Goal: Information Seeking & Learning: Learn about a topic

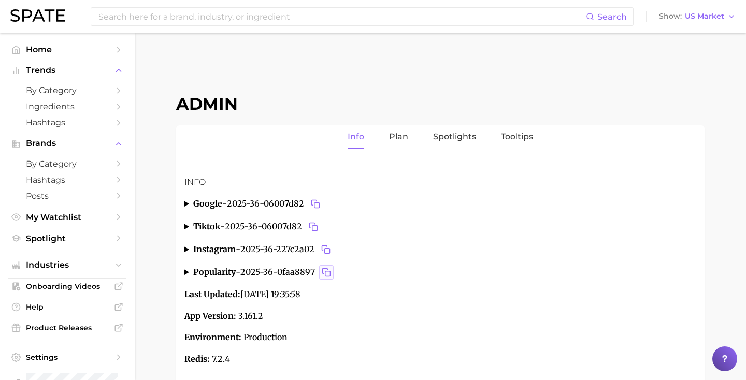
click at [330, 272] on rect "Copy 2025-36-0faa8897 to clipboard" at bounding box center [327, 274] width 5 height 5
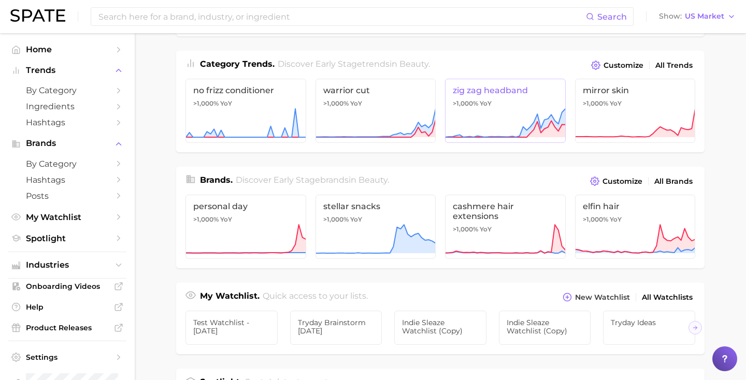
scroll to position [124, 0]
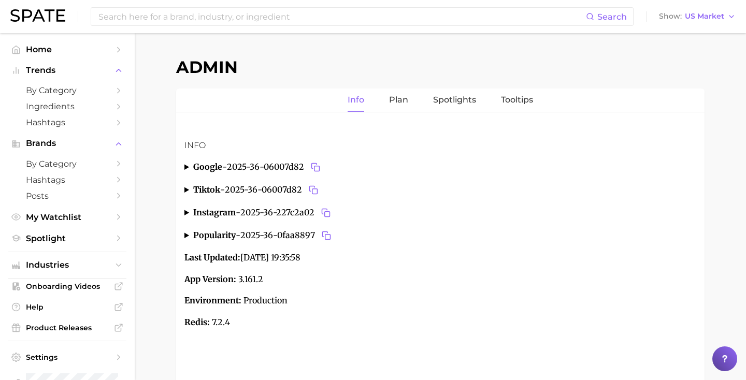
scroll to position [39, 0]
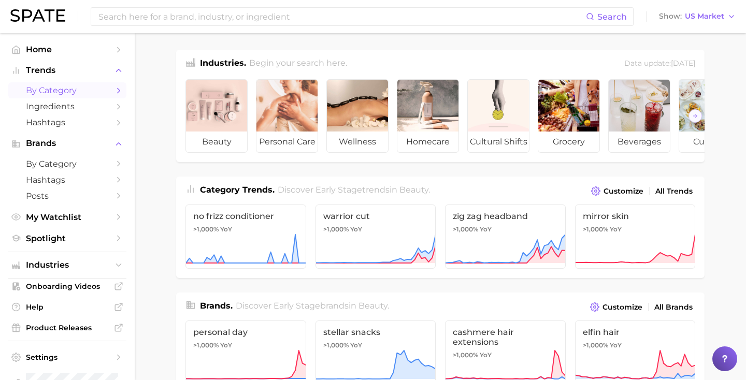
click at [69, 92] on span "by Category" at bounding box center [67, 90] width 83 height 10
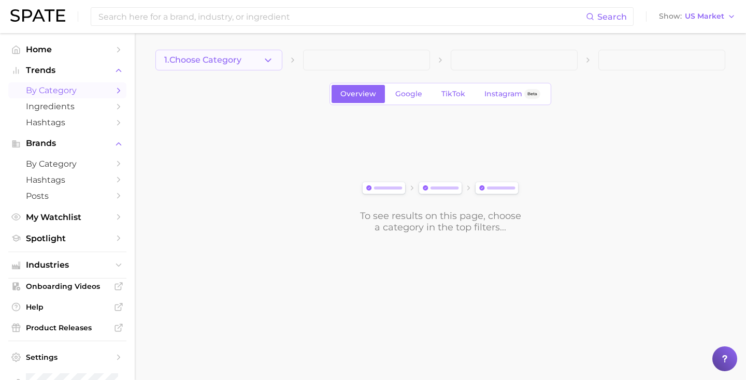
click at [248, 67] on button "1. Choose Category" at bounding box center [218, 60] width 127 height 21
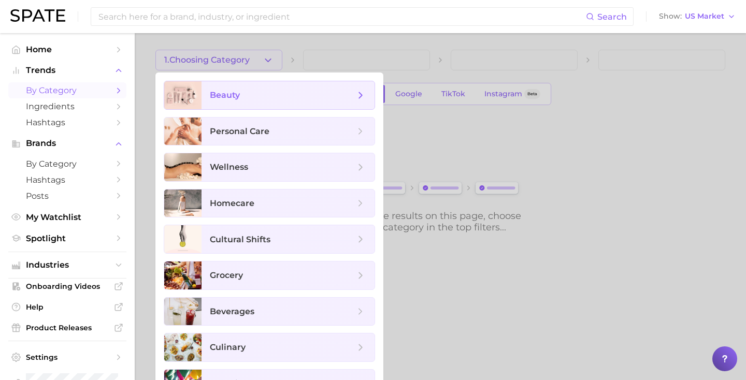
click at [249, 93] on span "beauty" at bounding box center [282, 95] width 145 height 11
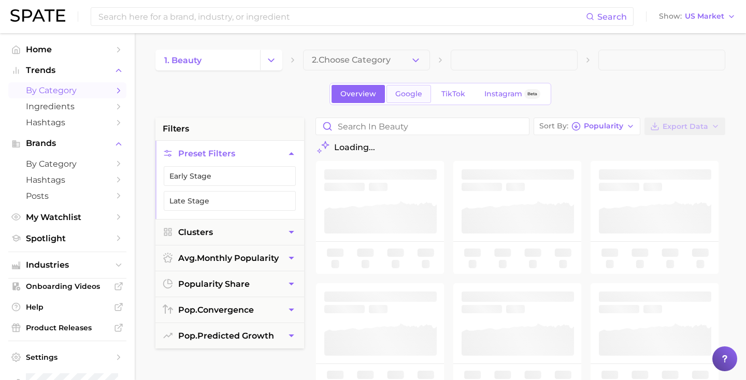
click at [423, 97] on link "Google" at bounding box center [409, 94] width 45 height 18
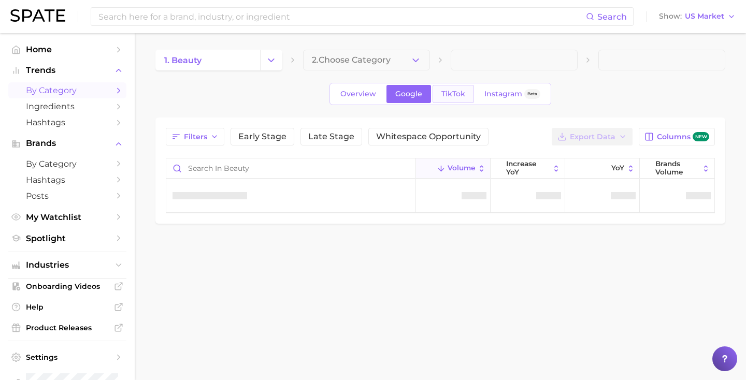
click at [457, 93] on span "TikTok" at bounding box center [453, 94] width 24 height 9
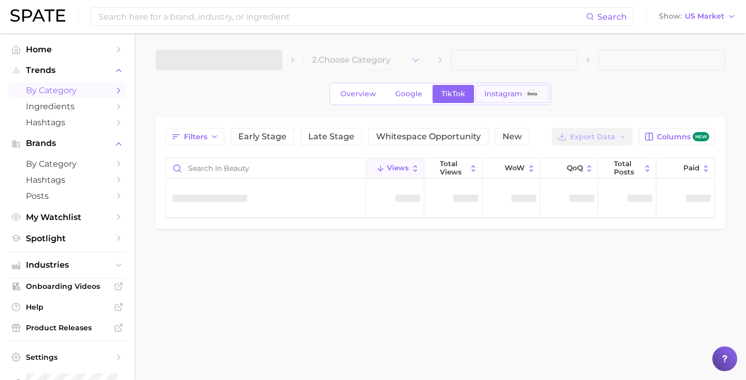
click at [486, 90] on span "Instagram" at bounding box center [503, 94] width 38 height 9
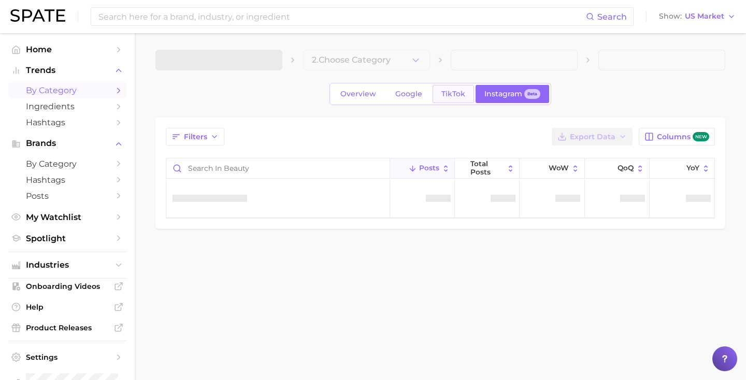
click at [461, 91] on span "TikTok" at bounding box center [453, 94] width 24 height 9
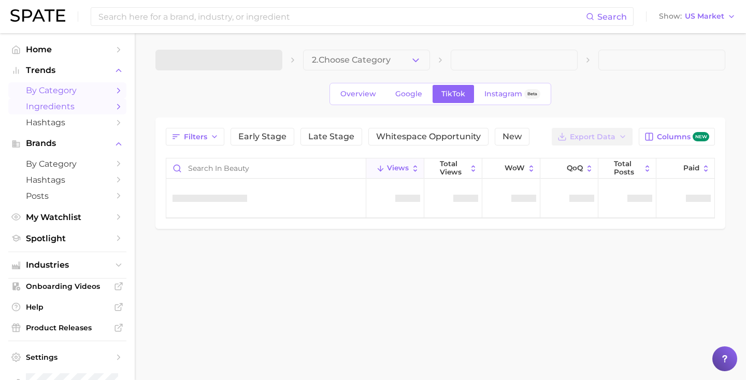
click at [75, 111] on span "Ingredients" at bounding box center [67, 107] width 83 height 10
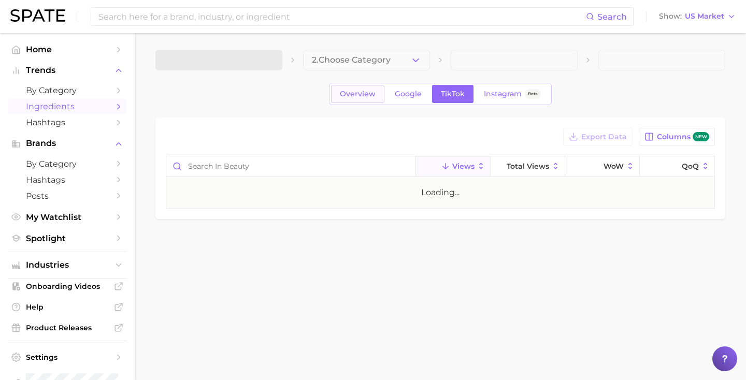
click at [354, 93] on span "Overview" at bounding box center [358, 94] width 36 height 9
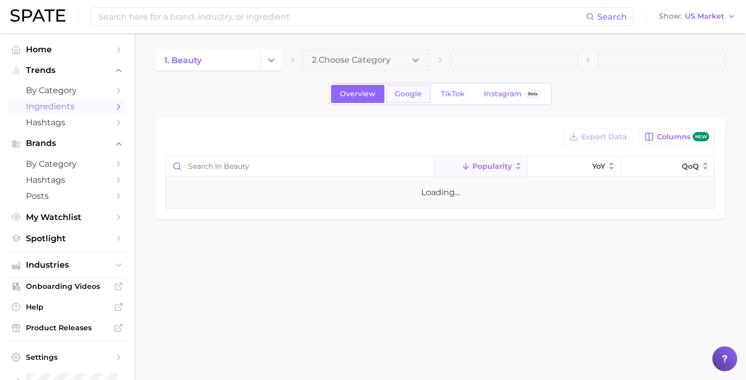
click at [410, 93] on span "Google" at bounding box center [408, 94] width 27 height 9
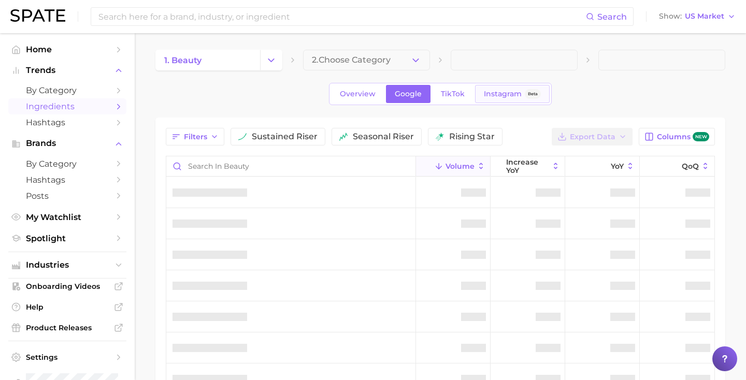
click at [489, 92] on span "Instagram" at bounding box center [503, 94] width 38 height 9
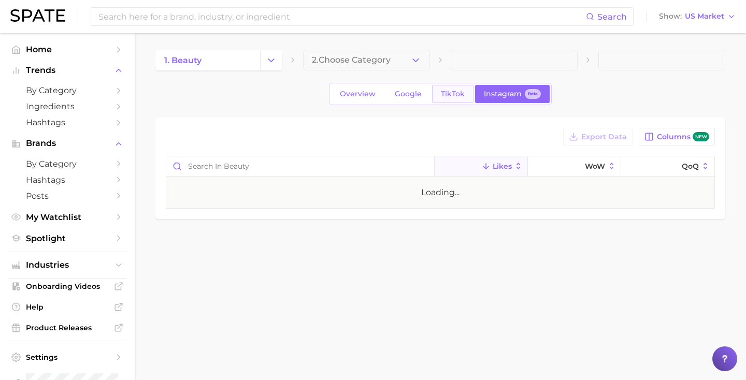
click at [455, 95] on span "TikTok" at bounding box center [453, 94] width 24 height 9
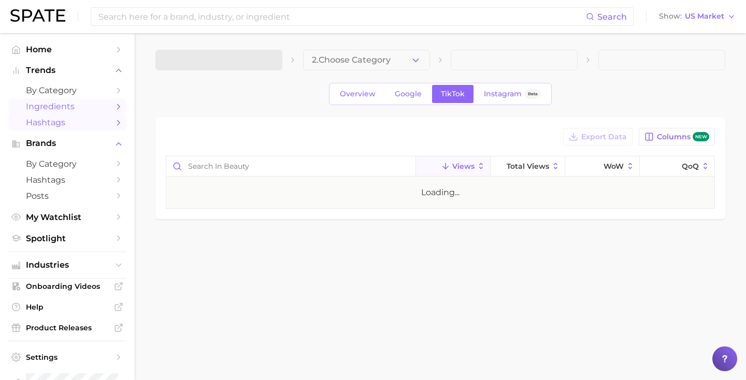
click at [41, 121] on span "Hashtags" at bounding box center [67, 123] width 83 height 10
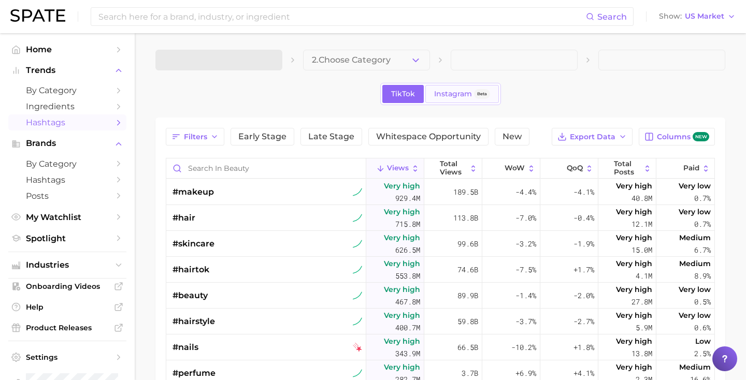
click at [438, 94] on span "Instagram" at bounding box center [453, 94] width 38 height 9
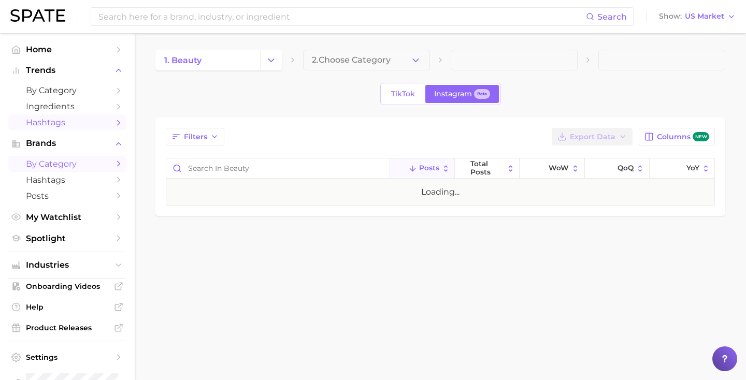
click at [56, 164] on span "by Category" at bounding box center [67, 164] width 83 height 10
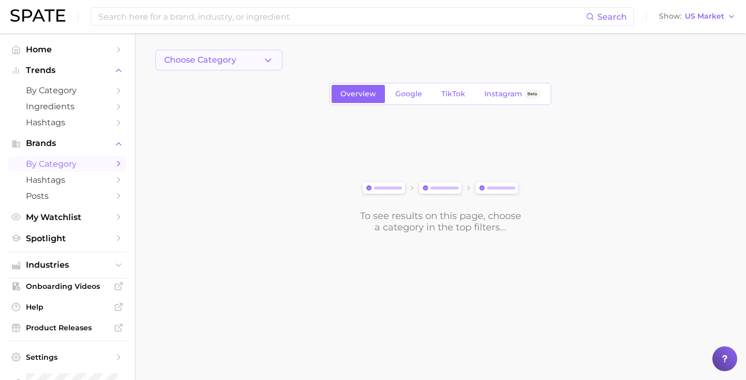
click at [257, 53] on button "Choose Category" at bounding box center [218, 60] width 127 height 21
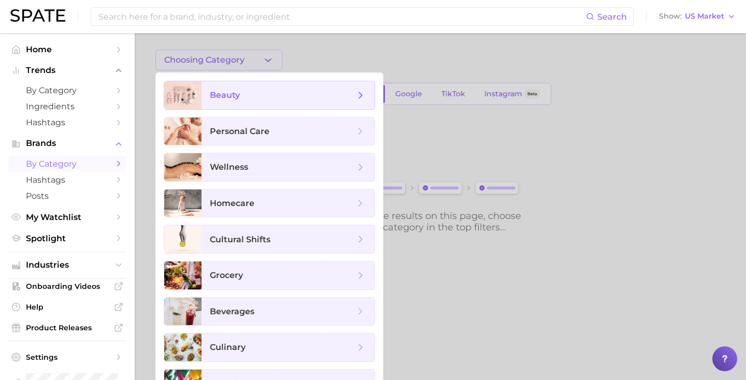
click at [259, 90] on span "beauty" at bounding box center [282, 95] width 145 height 11
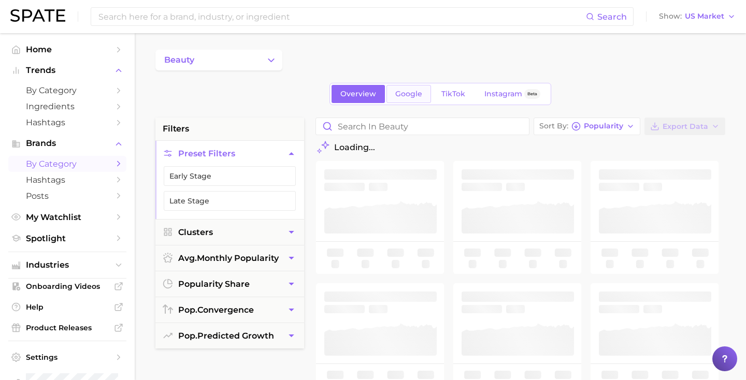
click at [408, 93] on span "Google" at bounding box center [408, 94] width 27 height 9
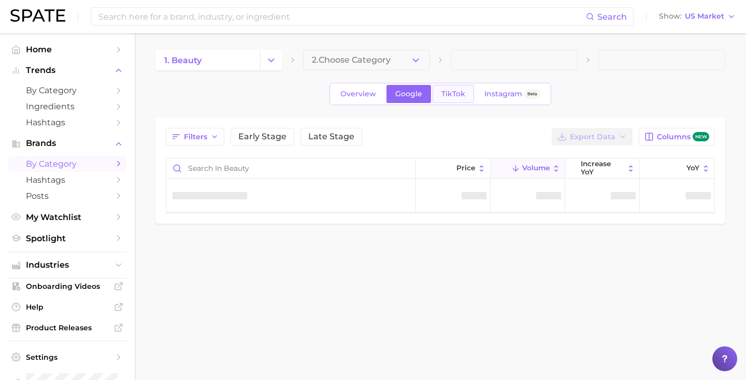
click at [453, 92] on span "TikTok" at bounding box center [453, 94] width 24 height 9
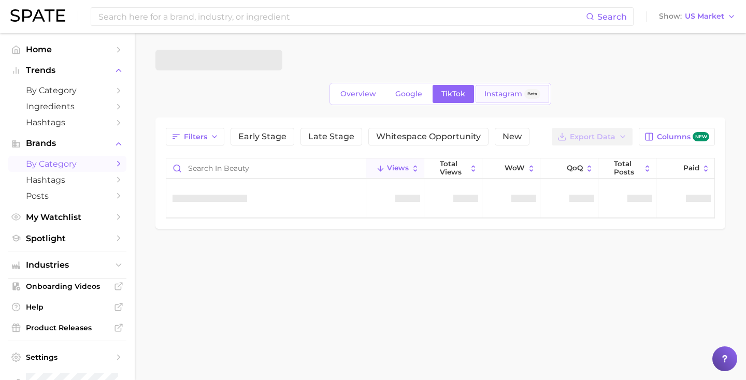
click at [496, 93] on span "Instagram" at bounding box center [503, 94] width 38 height 9
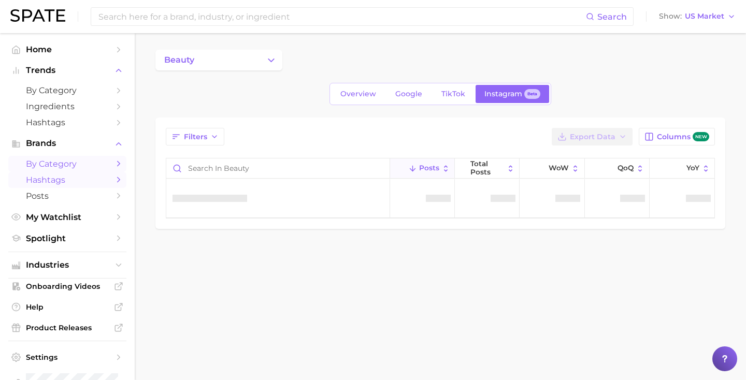
click at [66, 184] on span "Hashtags" at bounding box center [67, 180] width 83 height 10
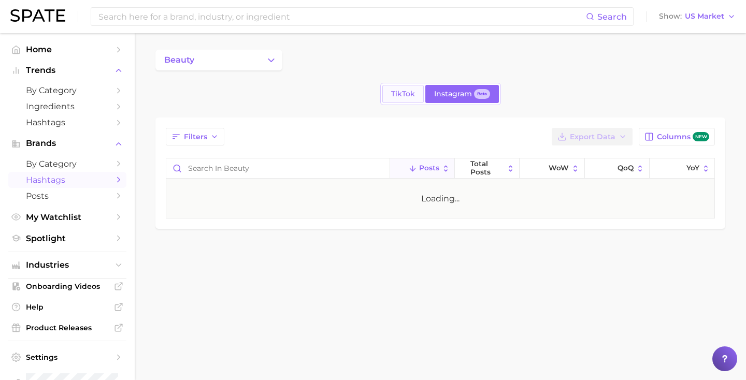
click at [402, 96] on span "TikTok" at bounding box center [403, 94] width 24 height 9
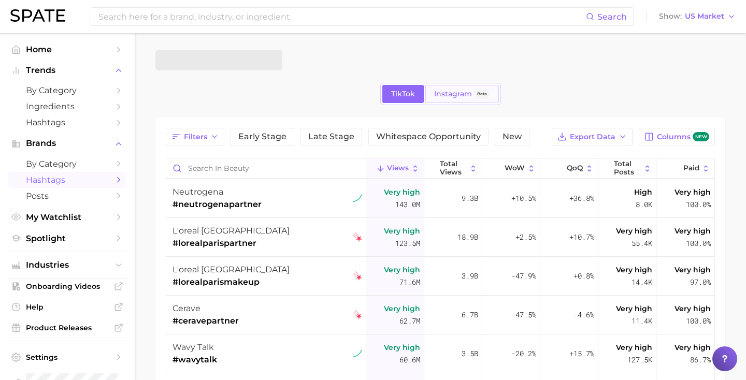
click at [454, 95] on span "Instagram" at bounding box center [453, 94] width 38 height 9
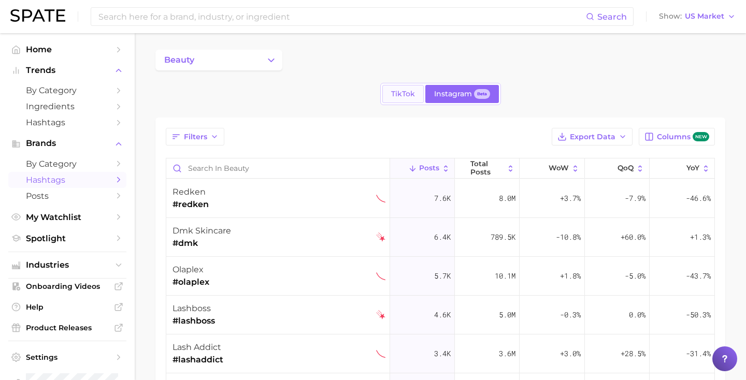
click at [413, 91] on span "TikTok" at bounding box center [403, 94] width 24 height 9
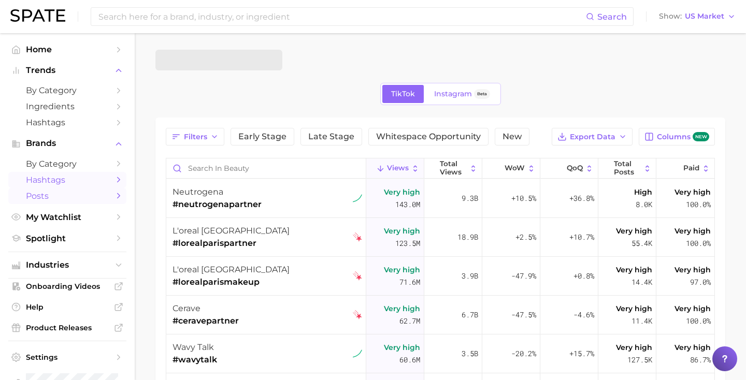
click at [58, 196] on span "Posts" at bounding box center [67, 196] width 83 height 10
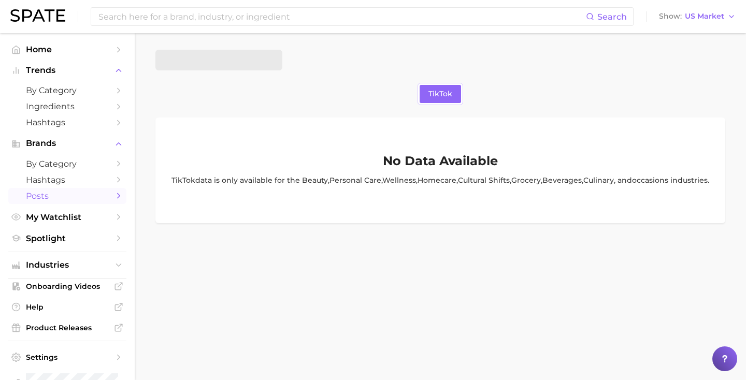
click at [383, 61] on div at bounding box center [440, 60] width 570 height 21
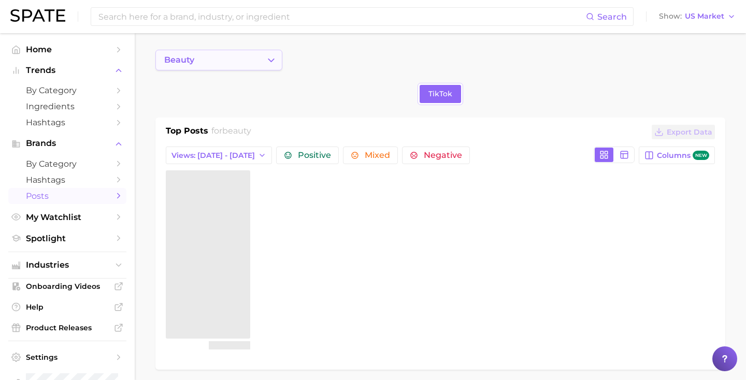
click at [266, 57] on icon "Change Category" at bounding box center [271, 60] width 11 height 11
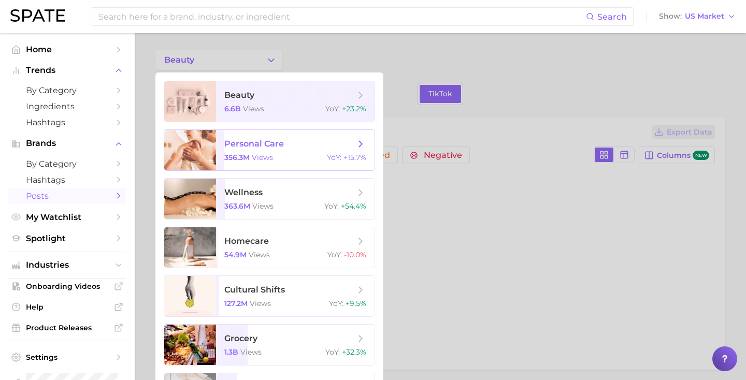
click at [259, 150] on span "personal care 356.3m views YoY : +15.7%" at bounding box center [295, 150] width 159 height 40
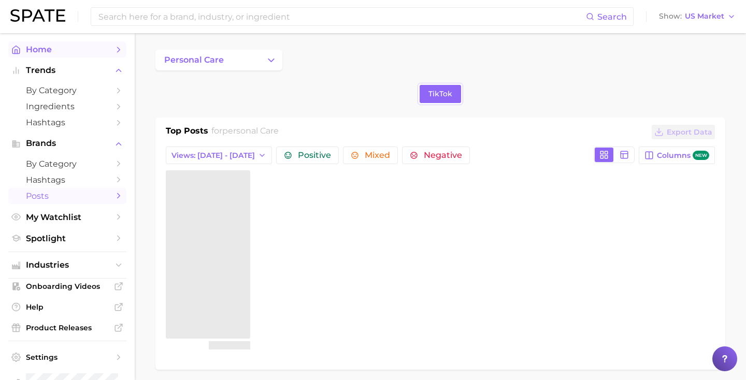
click at [75, 51] on span "Home" at bounding box center [67, 50] width 83 height 10
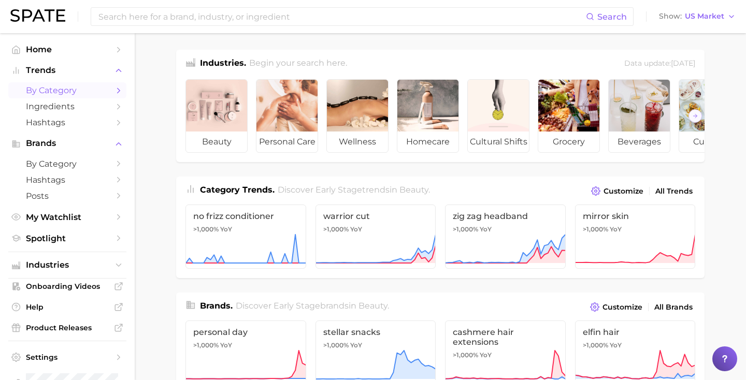
click at [75, 92] on span "by Category" at bounding box center [67, 90] width 83 height 10
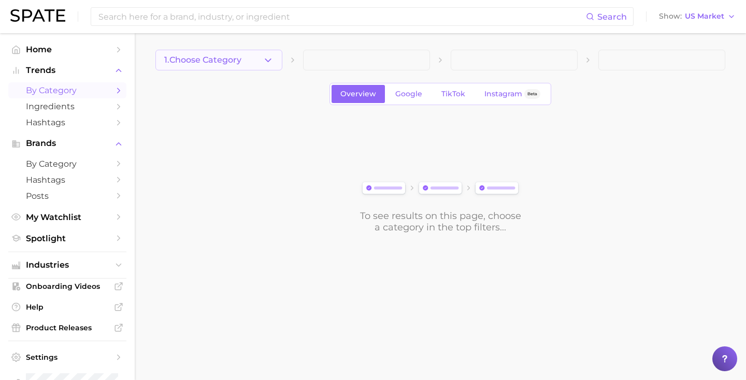
click at [261, 60] on button "1. Choose Category" at bounding box center [218, 60] width 127 height 21
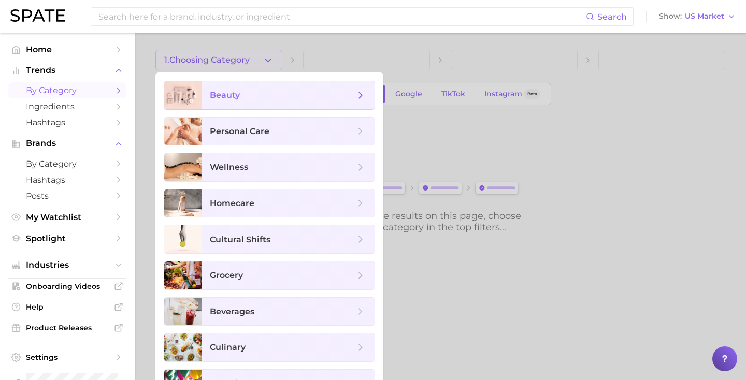
click at [267, 89] on span "beauty" at bounding box center [288, 95] width 173 height 28
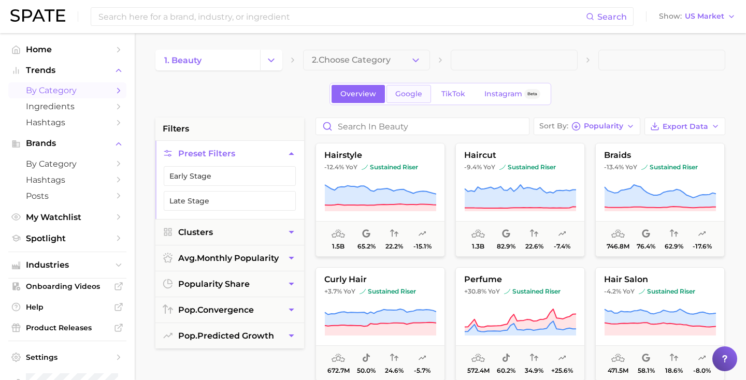
click at [409, 92] on span "Google" at bounding box center [408, 94] width 27 height 9
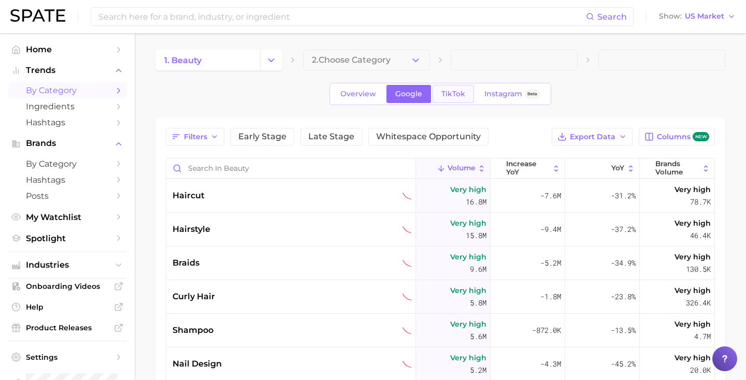
click at [447, 97] on span "TikTok" at bounding box center [453, 94] width 24 height 9
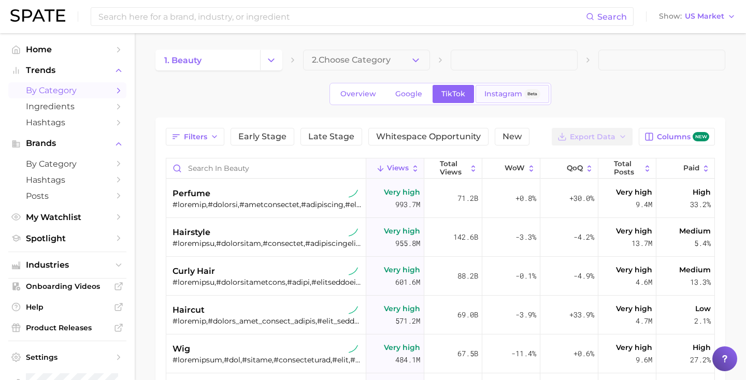
click at [497, 95] on span "Instagram" at bounding box center [503, 94] width 38 height 9
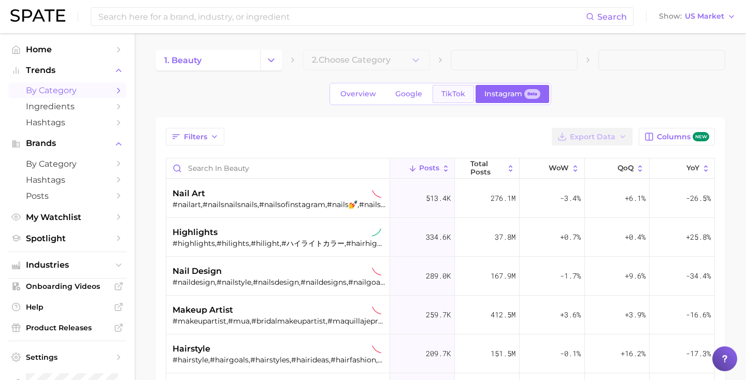
click at [456, 88] on link "TikTok" at bounding box center [453, 94] width 41 height 18
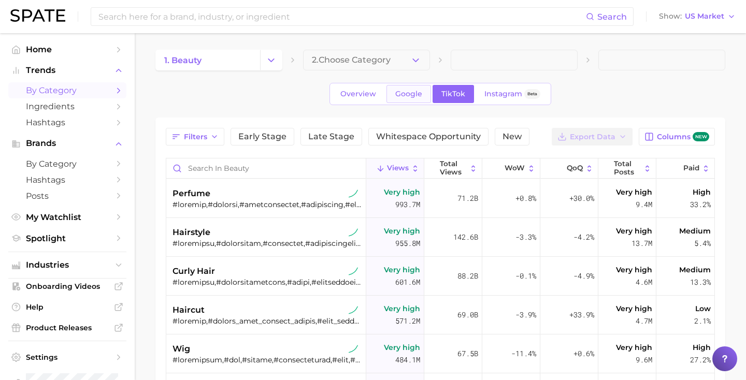
click at [391, 99] on link "Google" at bounding box center [409, 94] width 45 height 18
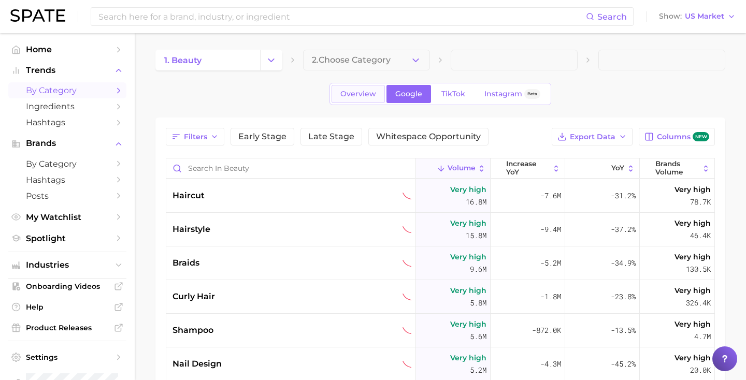
click at [357, 95] on span "Overview" at bounding box center [358, 94] width 36 height 9
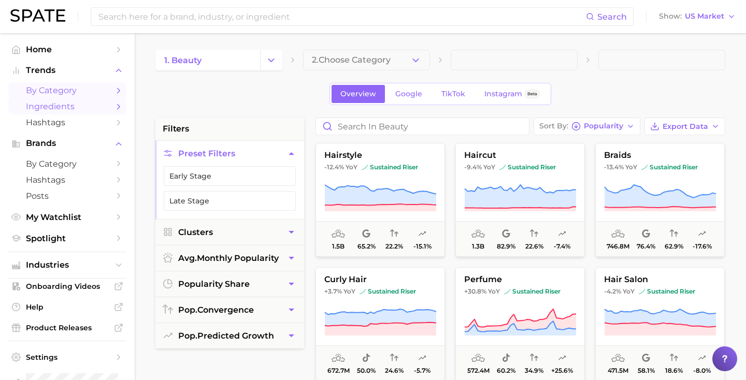
click at [98, 112] on link "Ingredients" at bounding box center [67, 106] width 118 height 16
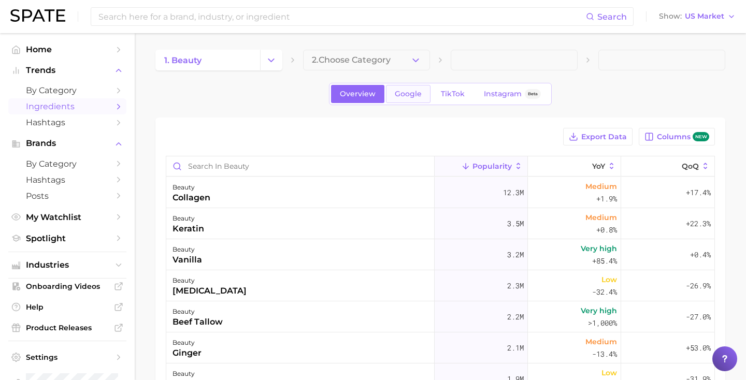
click at [410, 96] on span "Google" at bounding box center [408, 94] width 27 height 9
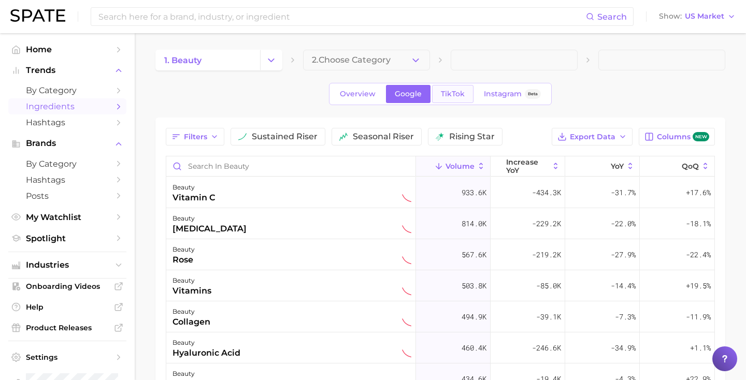
click at [455, 92] on span "TikTok" at bounding box center [453, 94] width 24 height 9
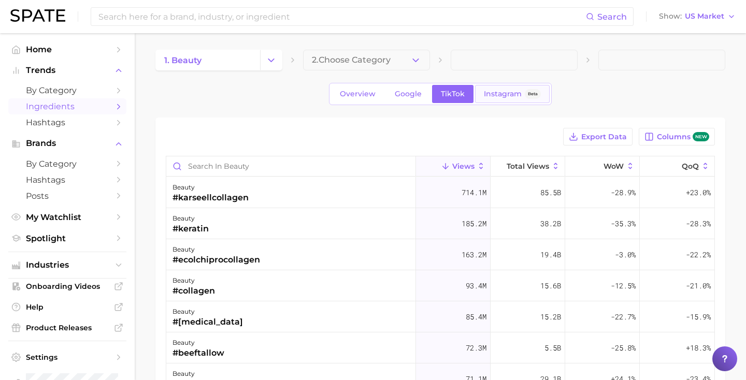
click at [500, 89] on link "Instagram Beta" at bounding box center [512, 94] width 75 height 18
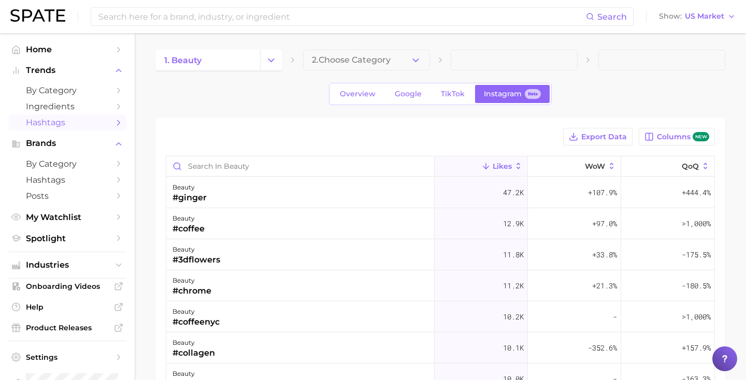
click at [66, 131] on link "Hashtags" at bounding box center [67, 123] width 118 height 16
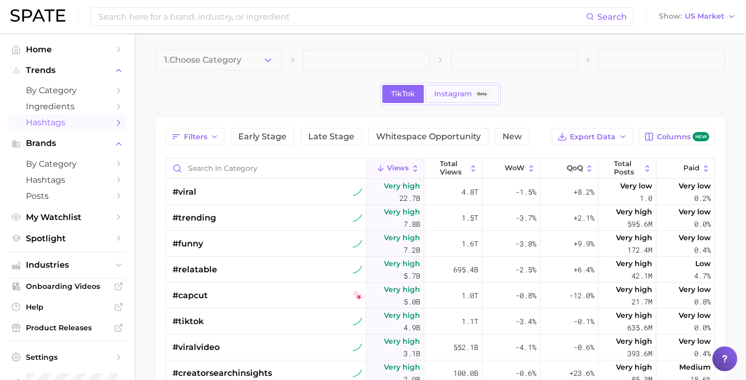
click at [459, 92] on span "Instagram" at bounding box center [453, 94] width 38 height 9
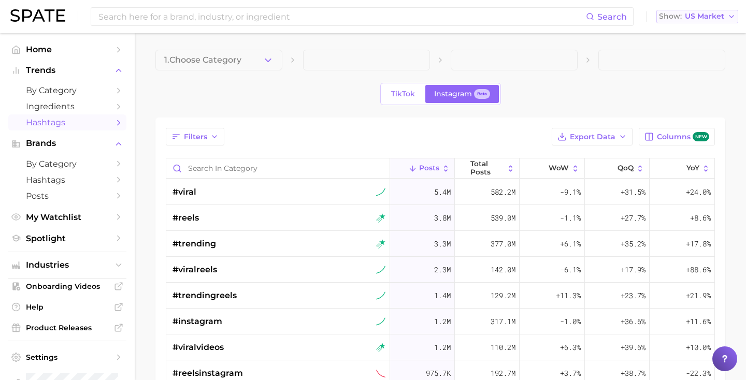
click at [709, 15] on span "US Market" at bounding box center [704, 16] width 39 height 6
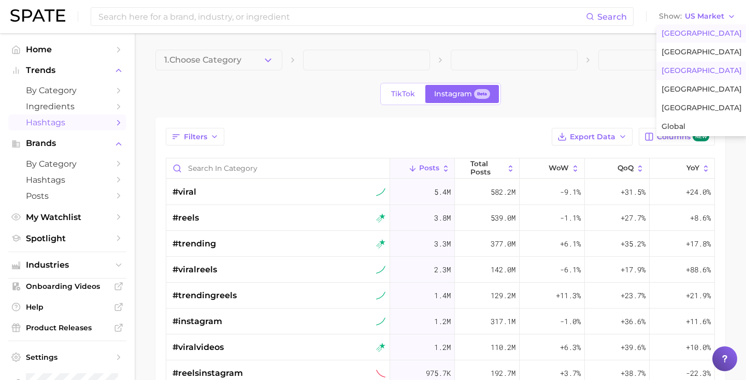
click at [675, 76] on button "France" at bounding box center [701, 71] width 91 height 19
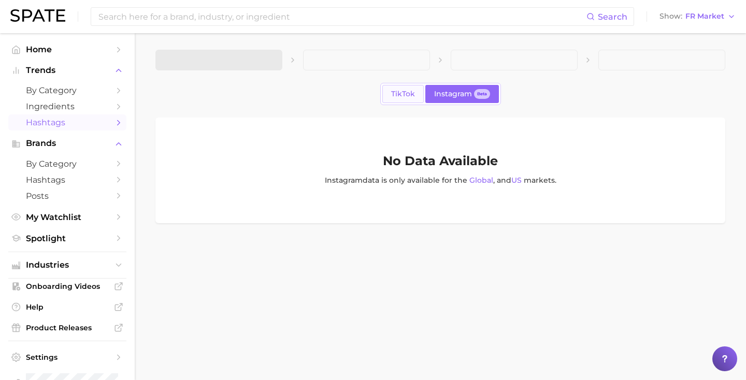
click at [397, 95] on span "TikTok" at bounding box center [403, 94] width 24 height 9
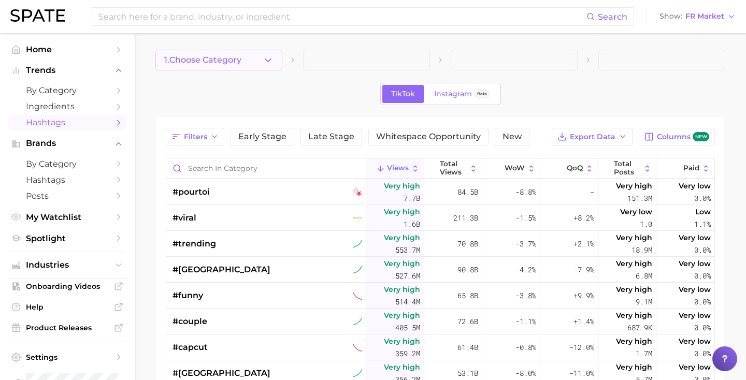
click at [230, 66] on button "1. Choose Category" at bounding box center [218, 60] width 127 height 21
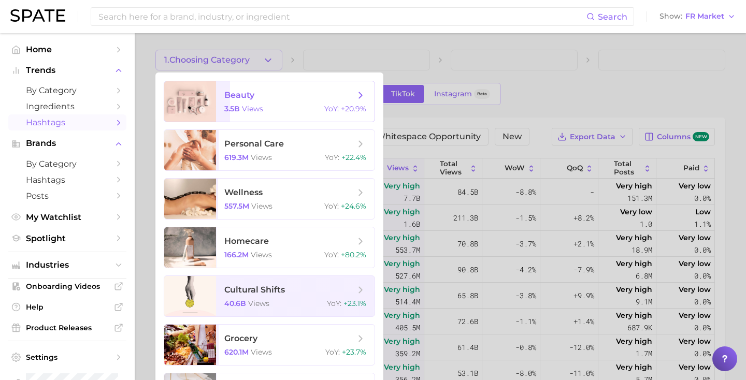
click at [232, 89] on span "beauty 3.5b views YoY : +20.9%" at bounding box center [295, 101] width 159 height 40
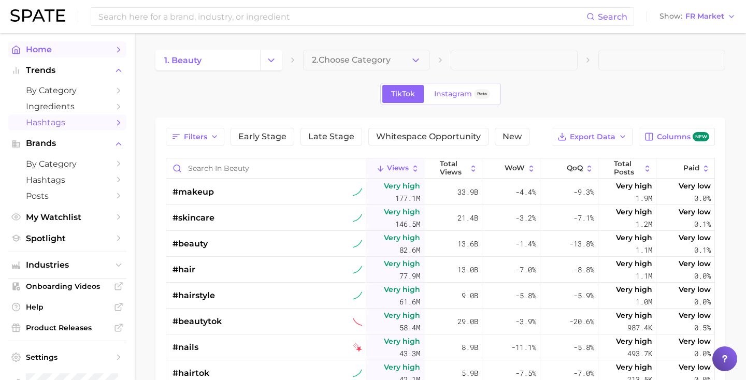
click at [72, 46] on span "Home" at bounding box center [67, 50] width 83 height 10
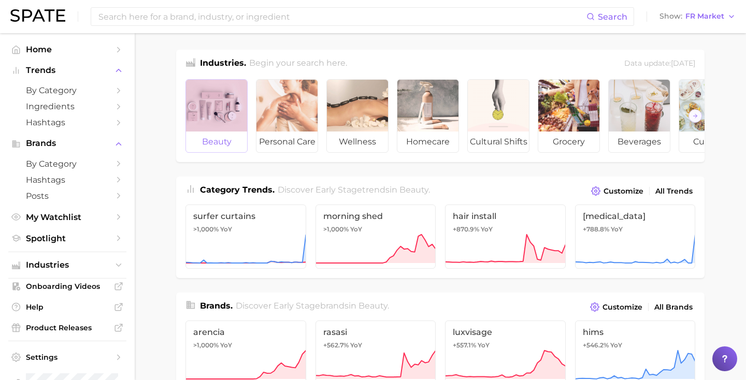
click at [223, 104] on div at bounding box center [216, 106] width 61 height 52
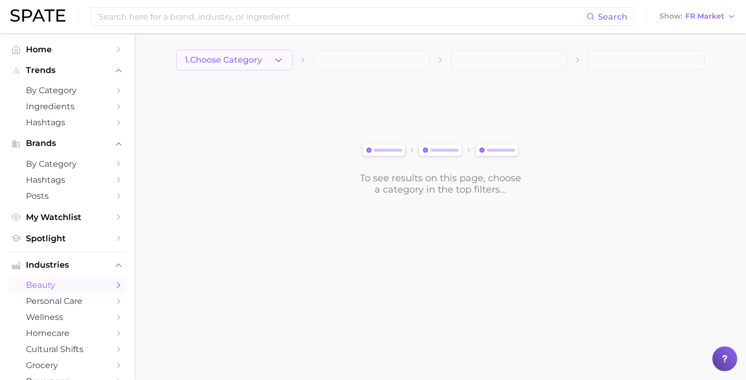
click at [244, 67] on button "1. Choose Category" at bounding box center [234, 60] width 117 height 21
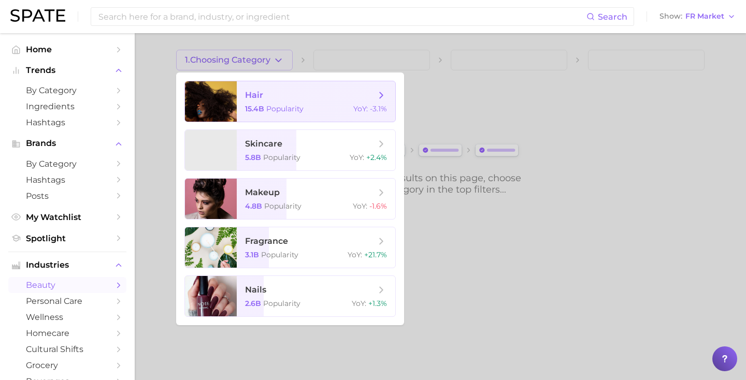
click at [249, 95] on span "hair" at bounding box center [254, 95] width 18 height 10
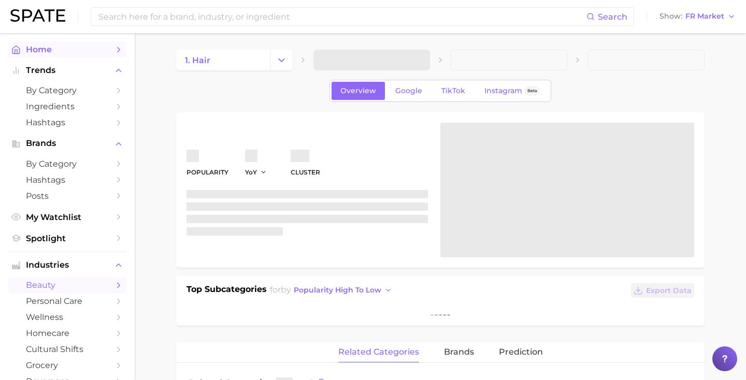
click at [76, 53] on span "Home" at bounding box center [67, 50] width 83 height 10
